Goal: Task Accomplishment & Management: Manage account settings

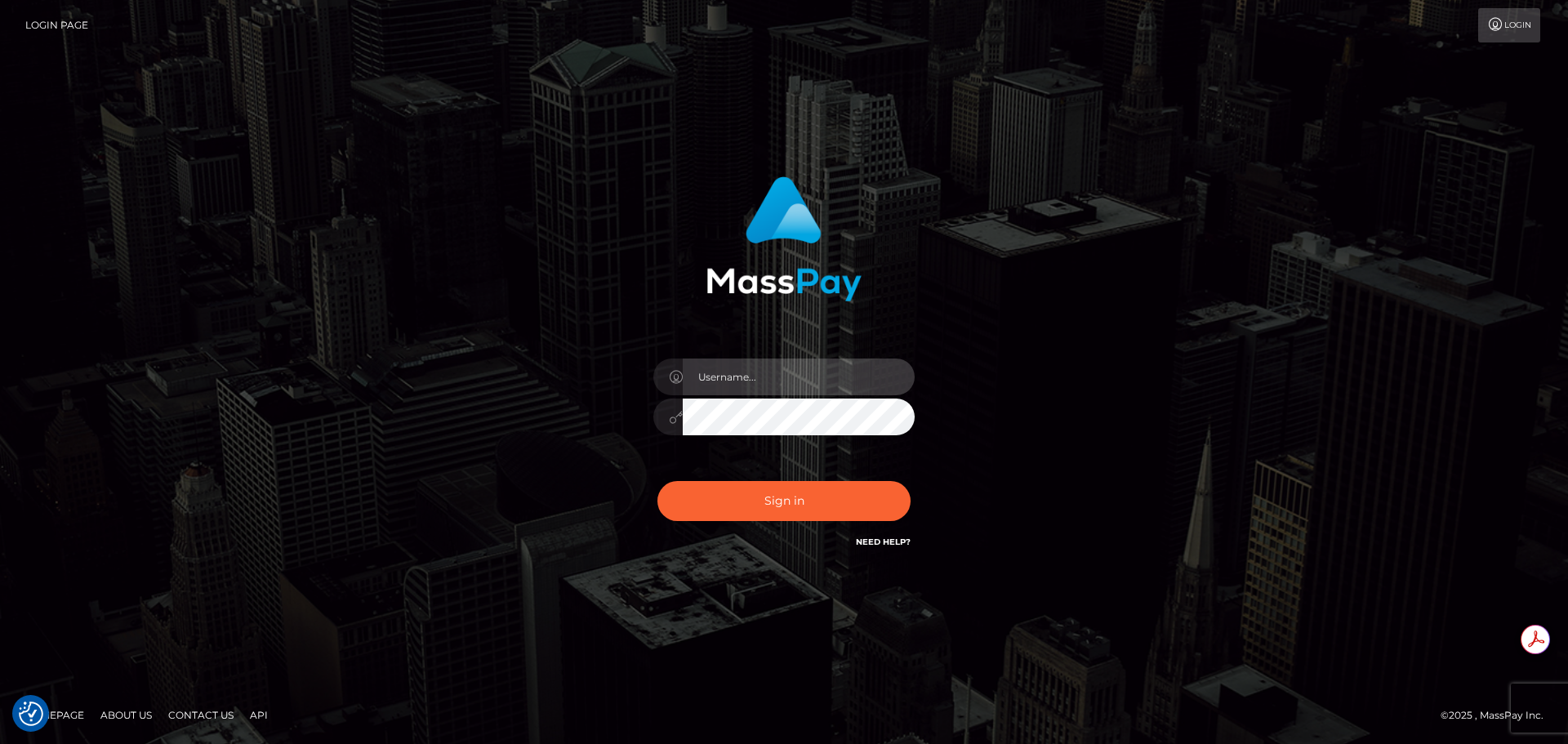
click at [771, 384] on input "text" at bounding box center [798, 377] width 232 height 37
type input "Michelle.T"
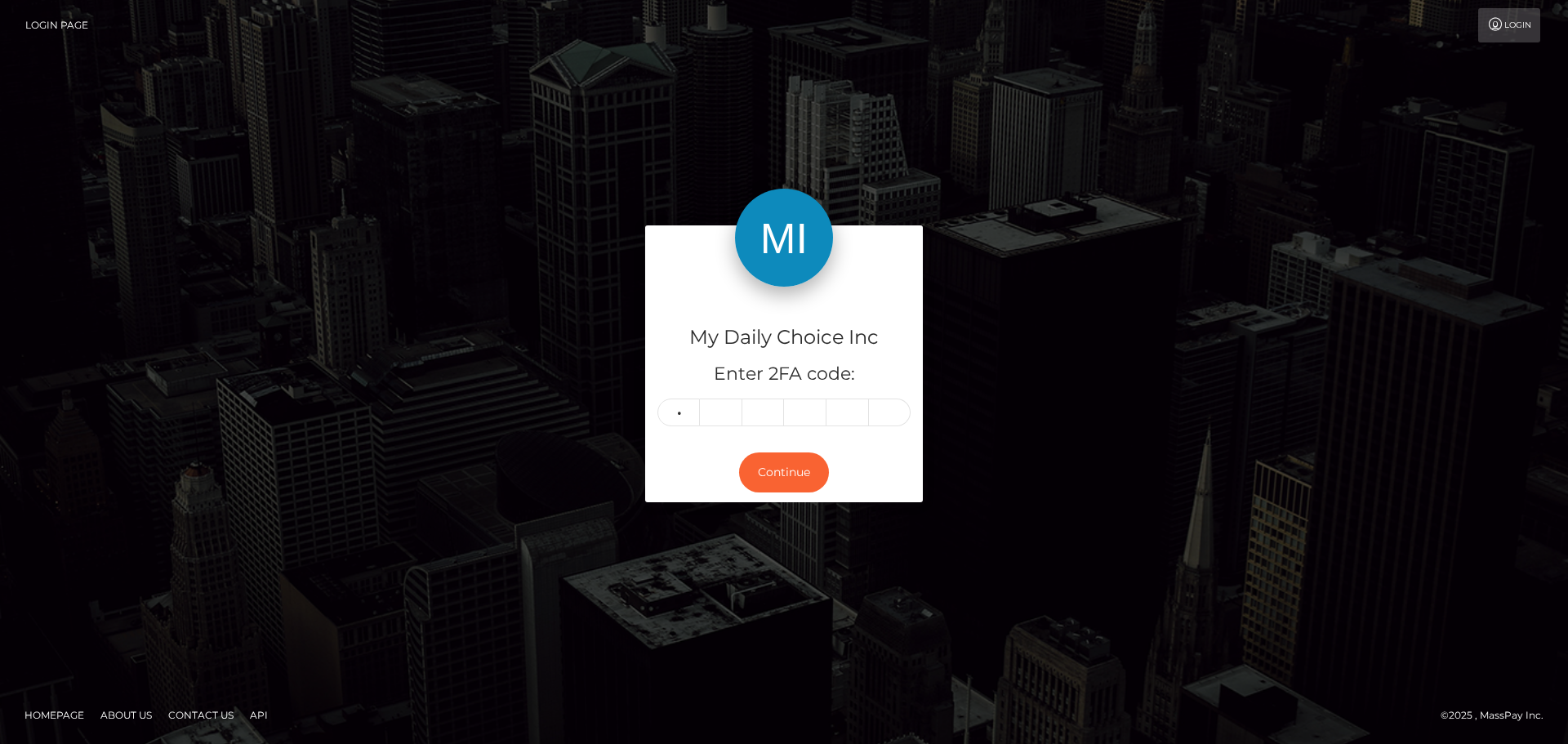
type input "6"
type input "2"
type input "4"
type input "3"
type input "6"
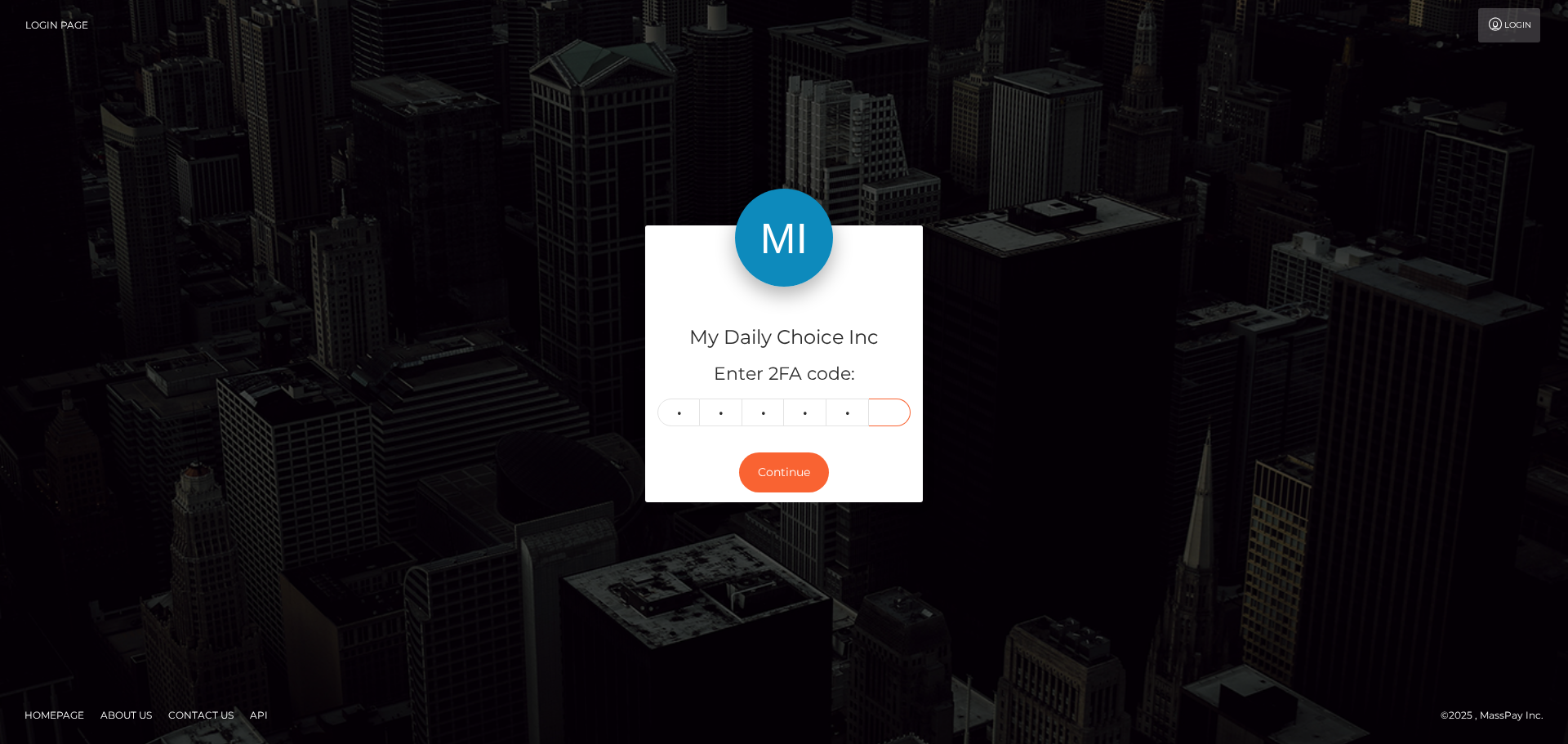
type input "9"
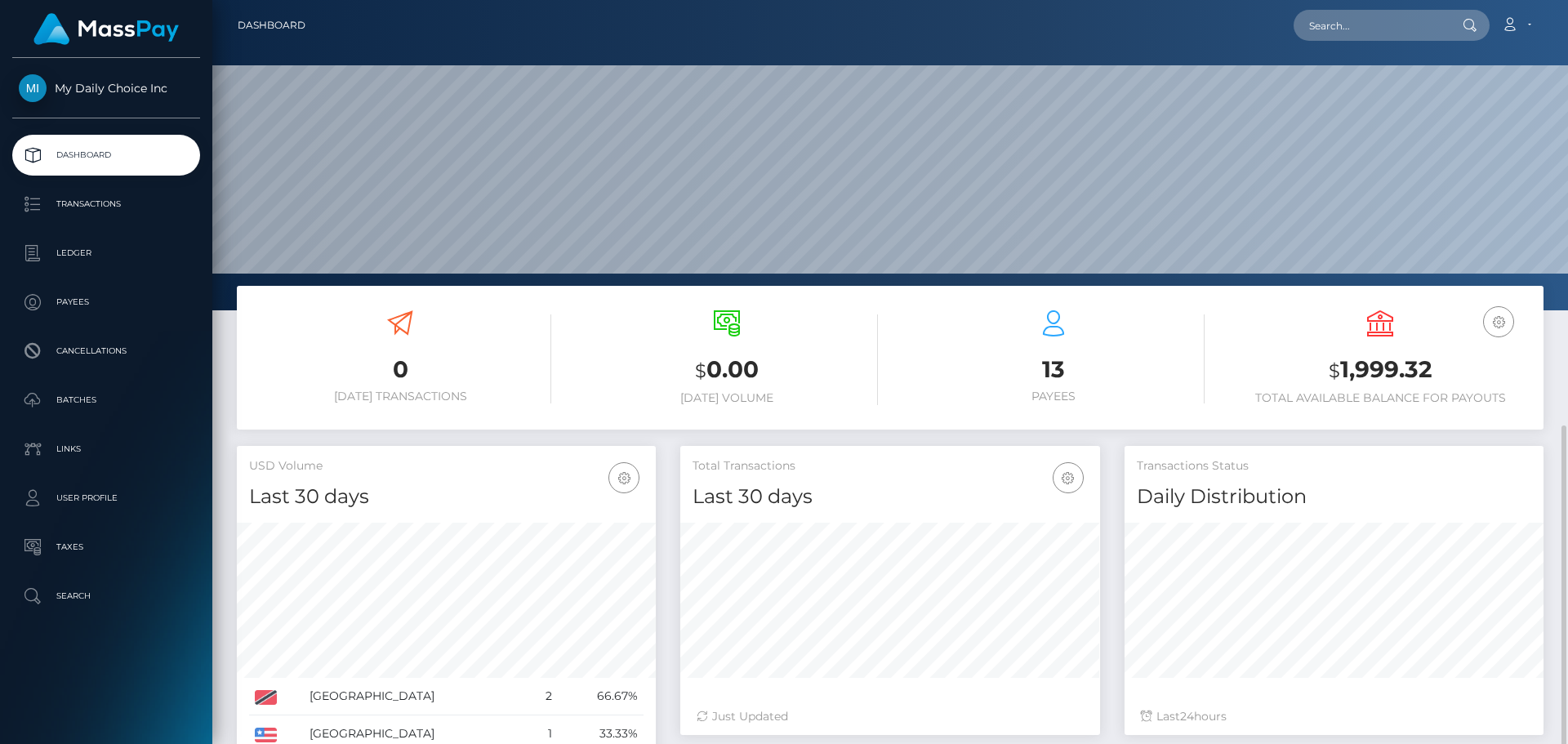
scroll to position [243, 0]
